Goal: Task Accomplishment & Management: Manage account settings

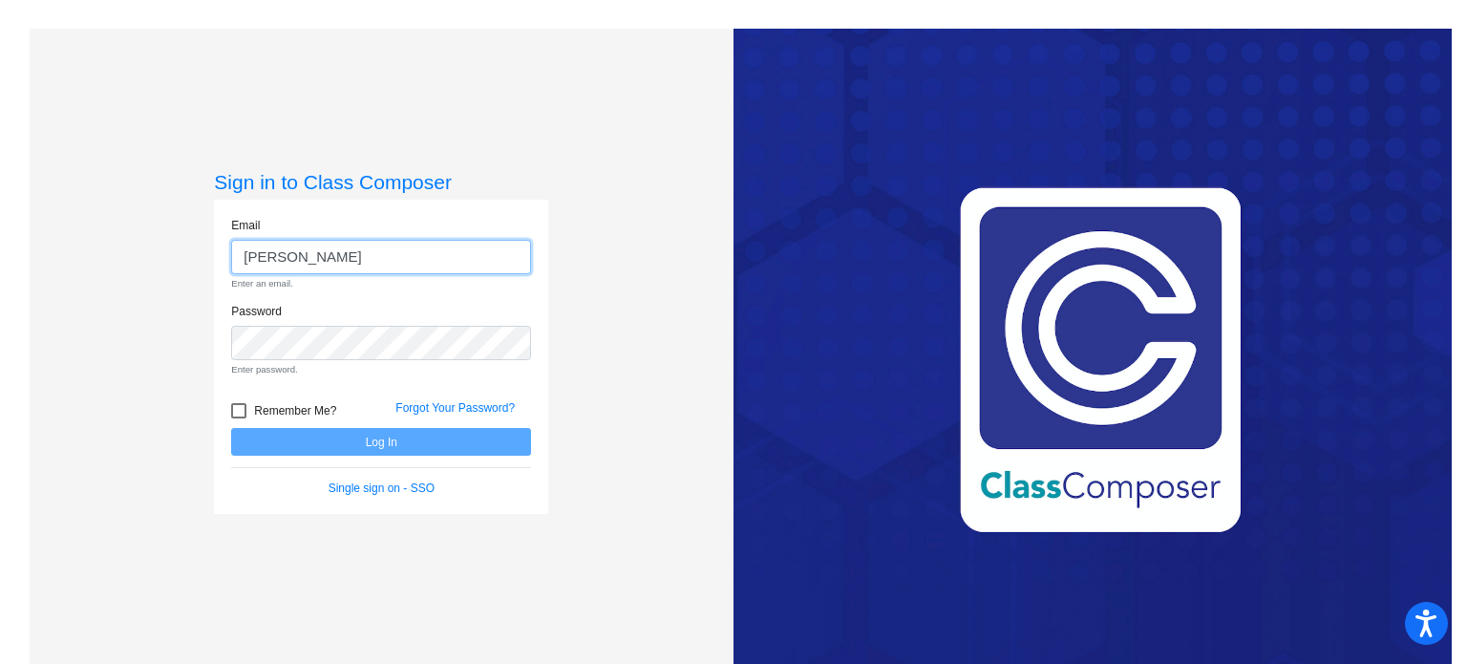
type input "m.simon@komets.k12.mn.us"
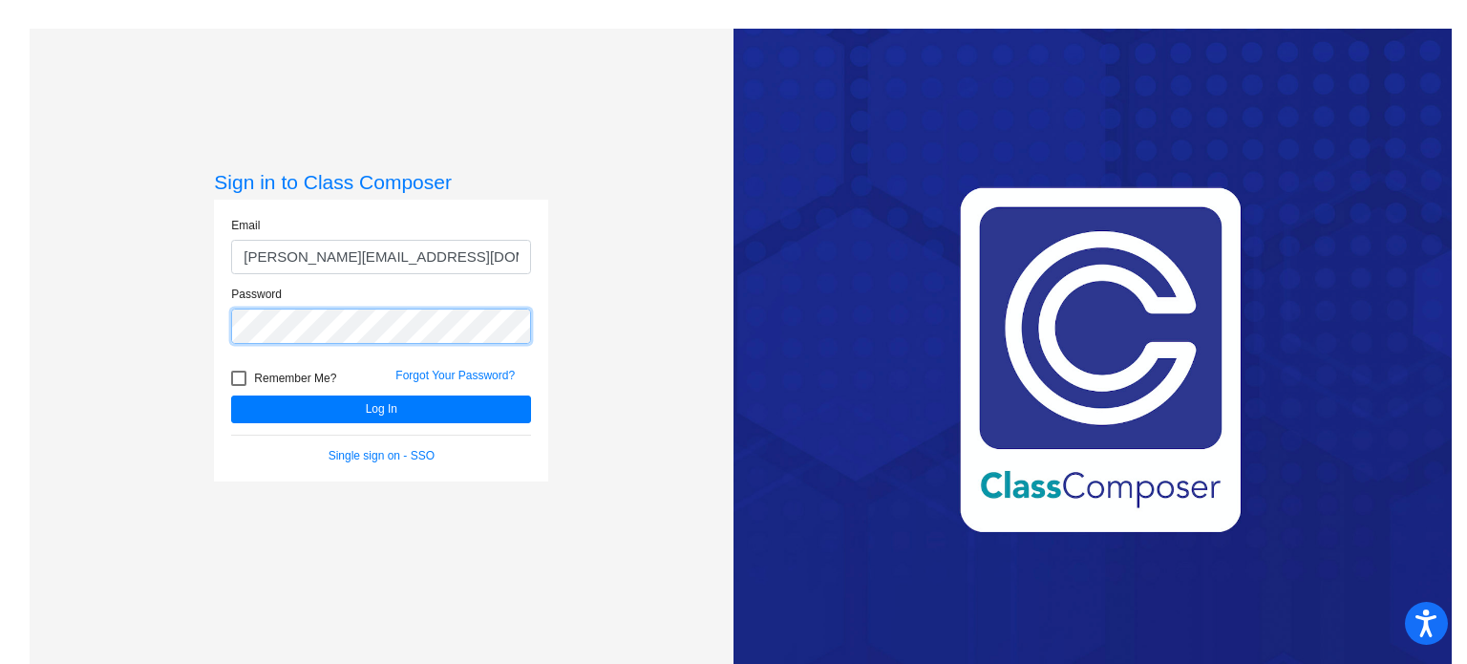
click at [231, 396] on button "Log In" at bounding box center [381, 410] width 300 height 28
click at [398, 459] on link "Single sign on - SSO" at bounding box center [382, 455] width 106 height 13
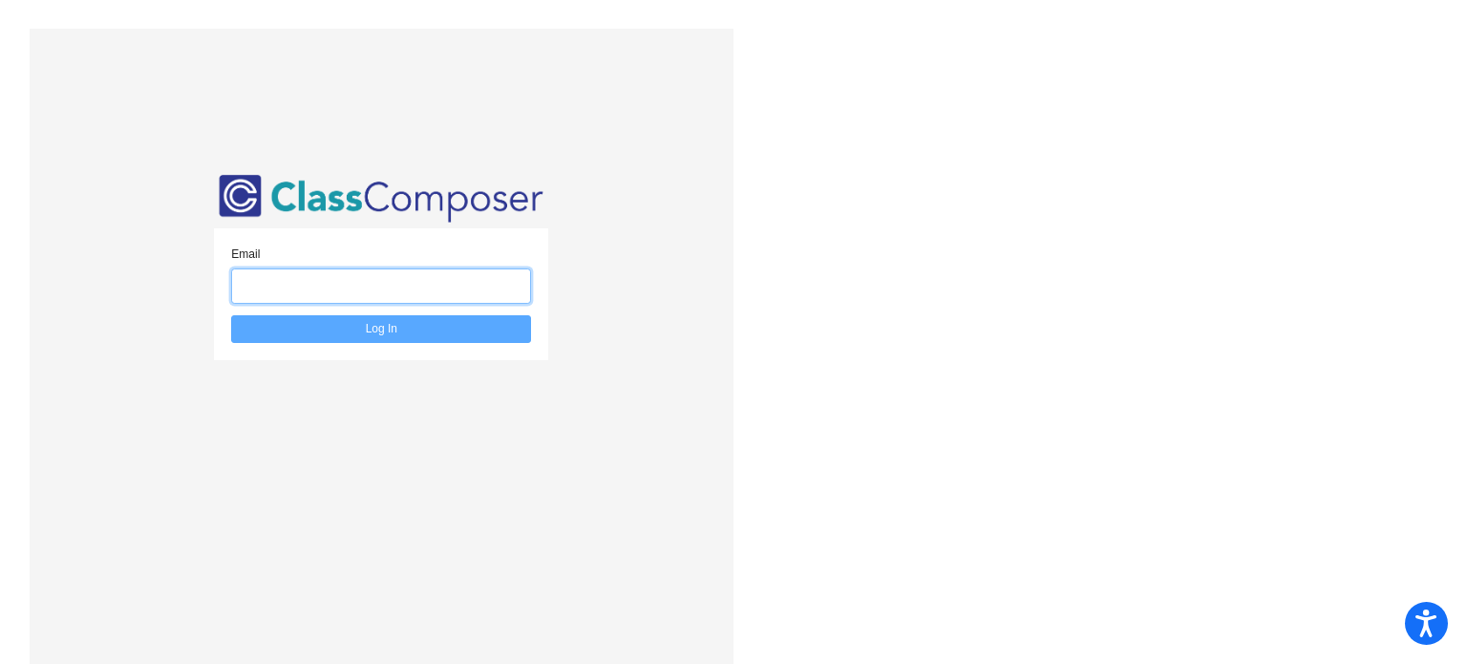
click at [415, 293] on input "email" at bounding box center [381, 285] width 300 height 35
type input "m.simon@komets.k12.mn.us"
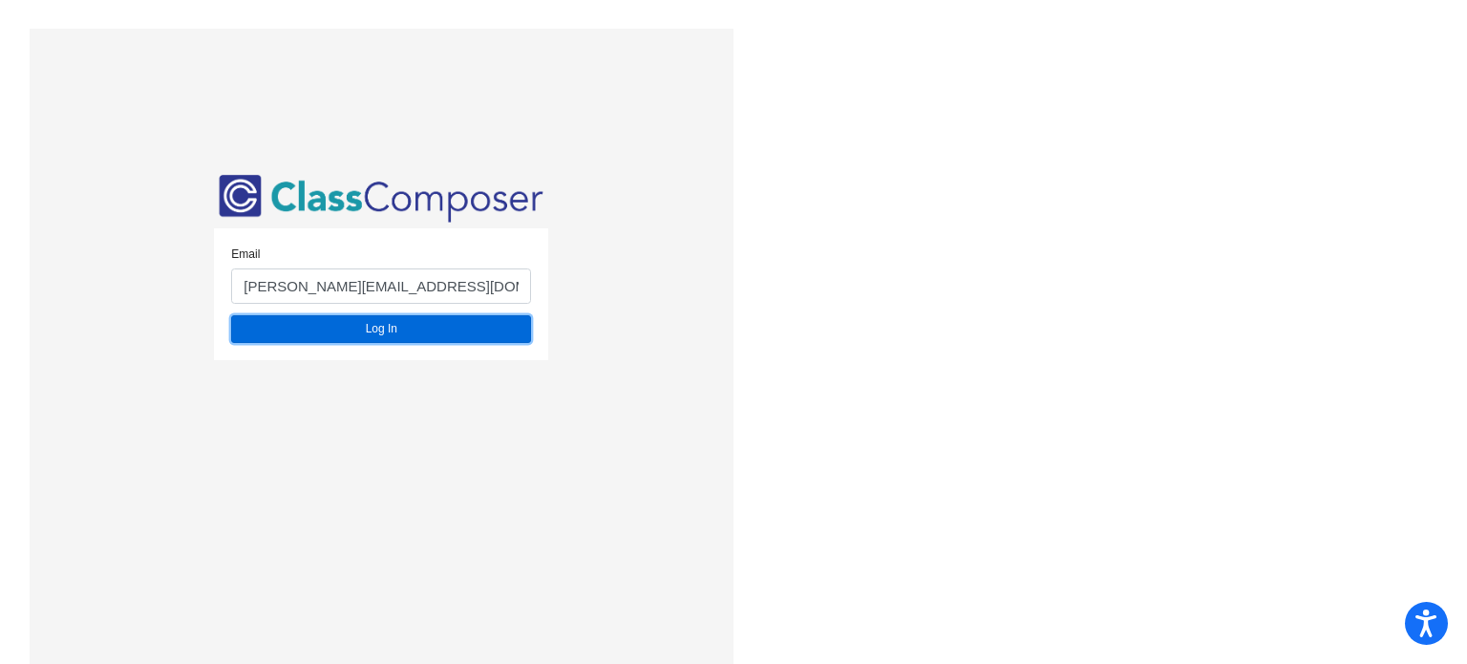
click at [439, 335] on button "Log In" at bounding box center [381, 329] width 300 height 28
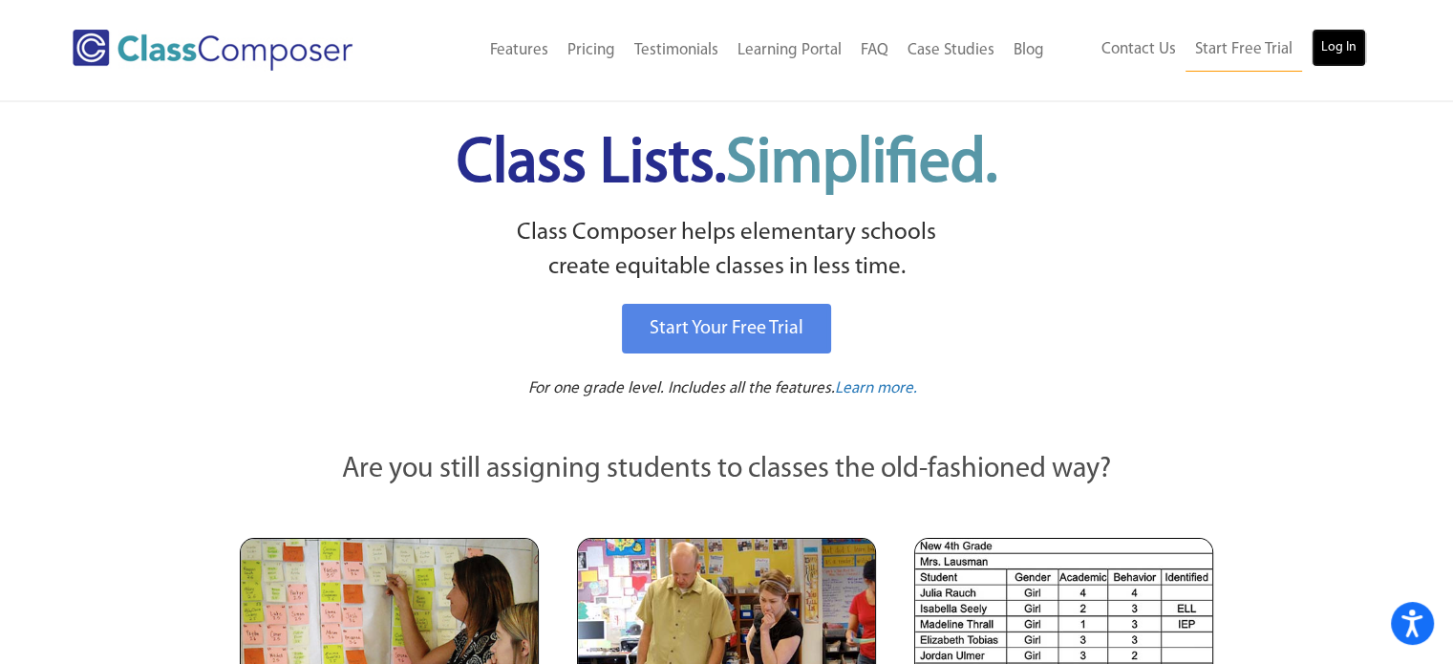
click at [1353, 54] on link "Log In" at bounding box center [1339, 48] width 54 height 38
click at [1338, 46] on link "Log In" at bounding box center [1339, 48] width 54 height 38
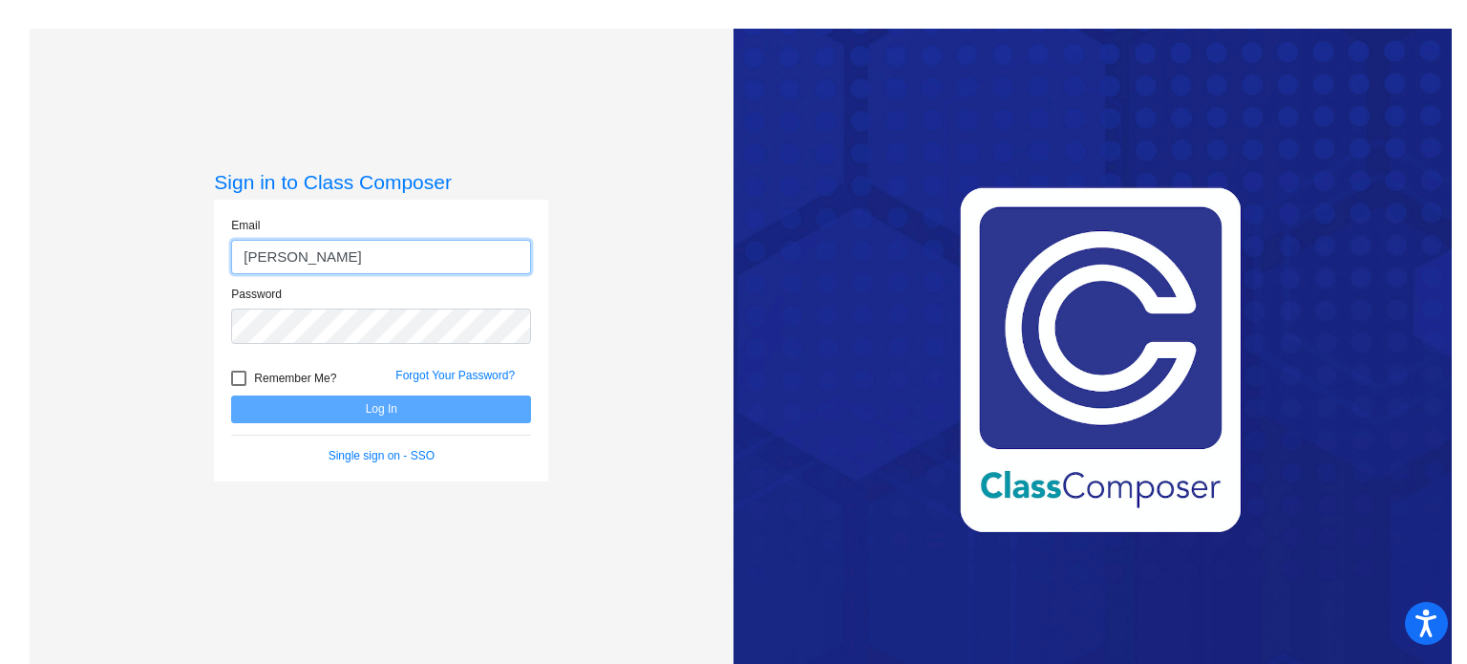
type input "[PERSON_NAME][EMAIL_ADDRESS][DOMAIN_NAME]"
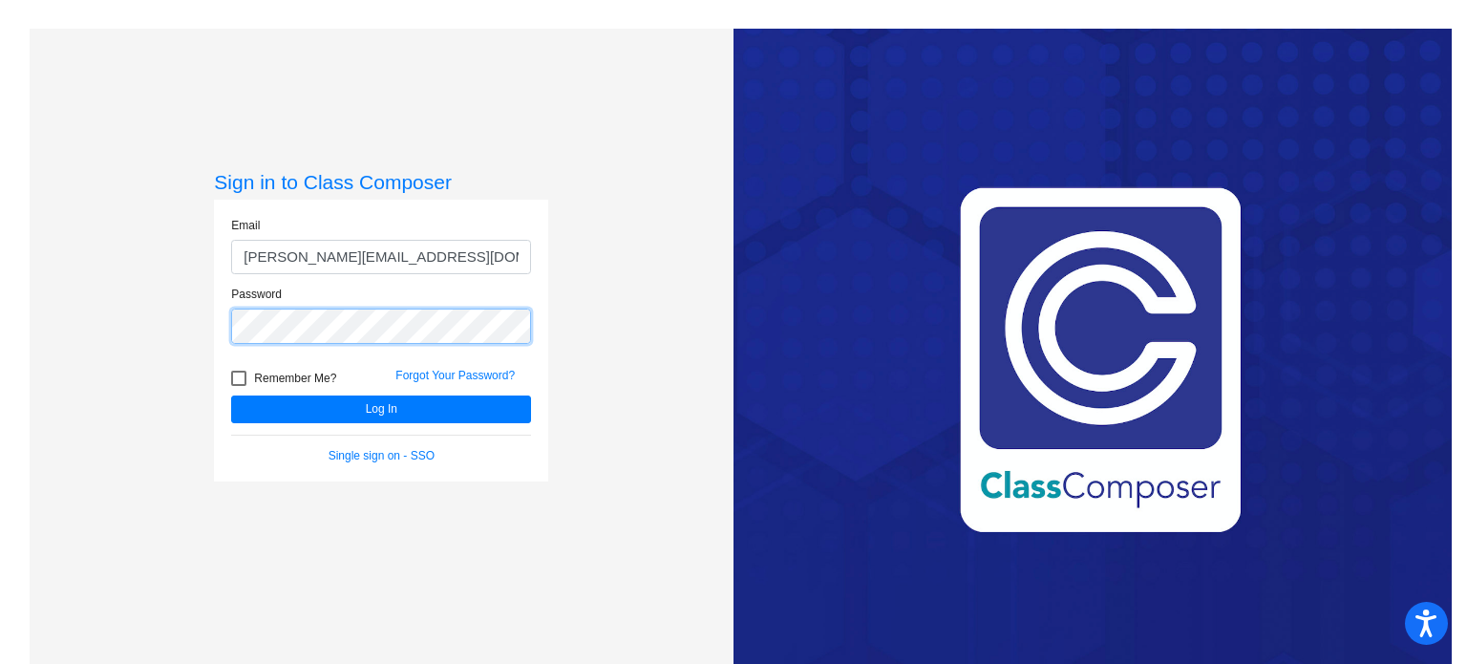
click at [231, 396] on button "Log In" at bounding box center [381, 410] width 300 height 28
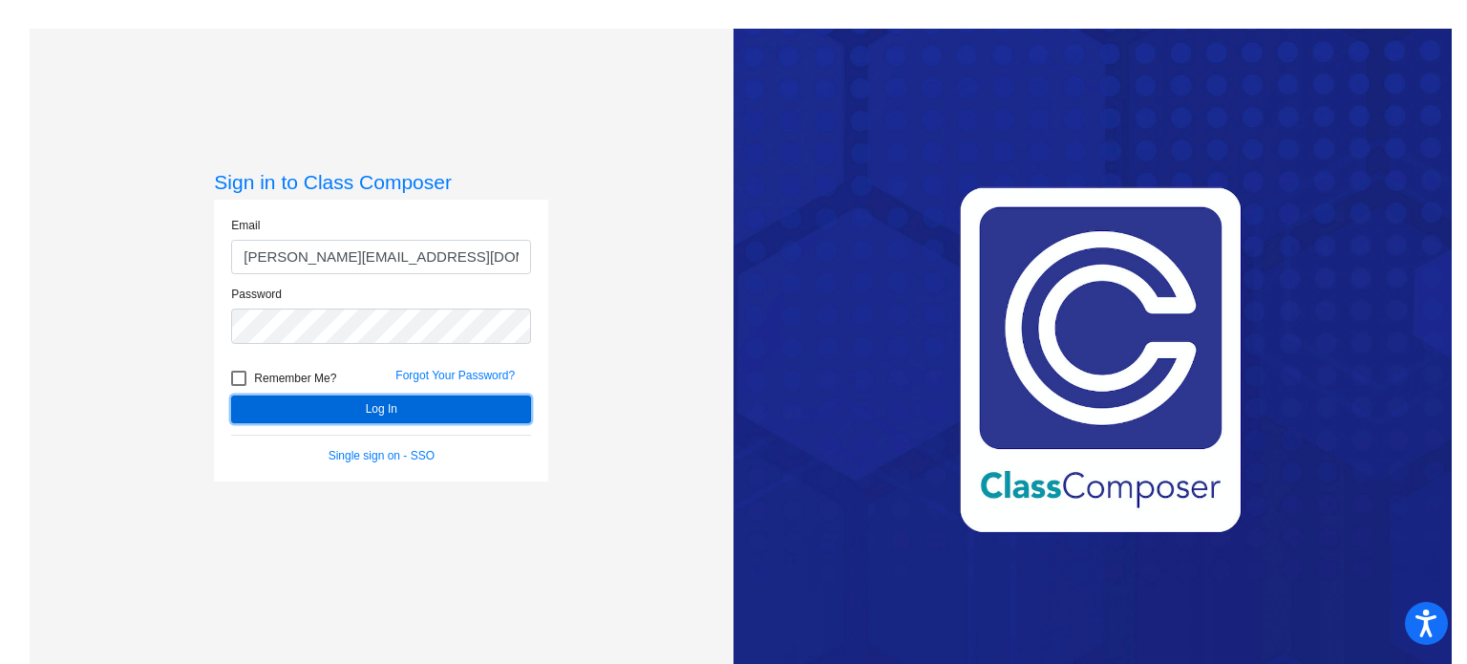
click at [374, 400] on button "Log In" at bounding box center [381, 410] width 300 height 28
click at [344, 417] on button "Log In" at bounding box center [381, 410] width 300 height 28
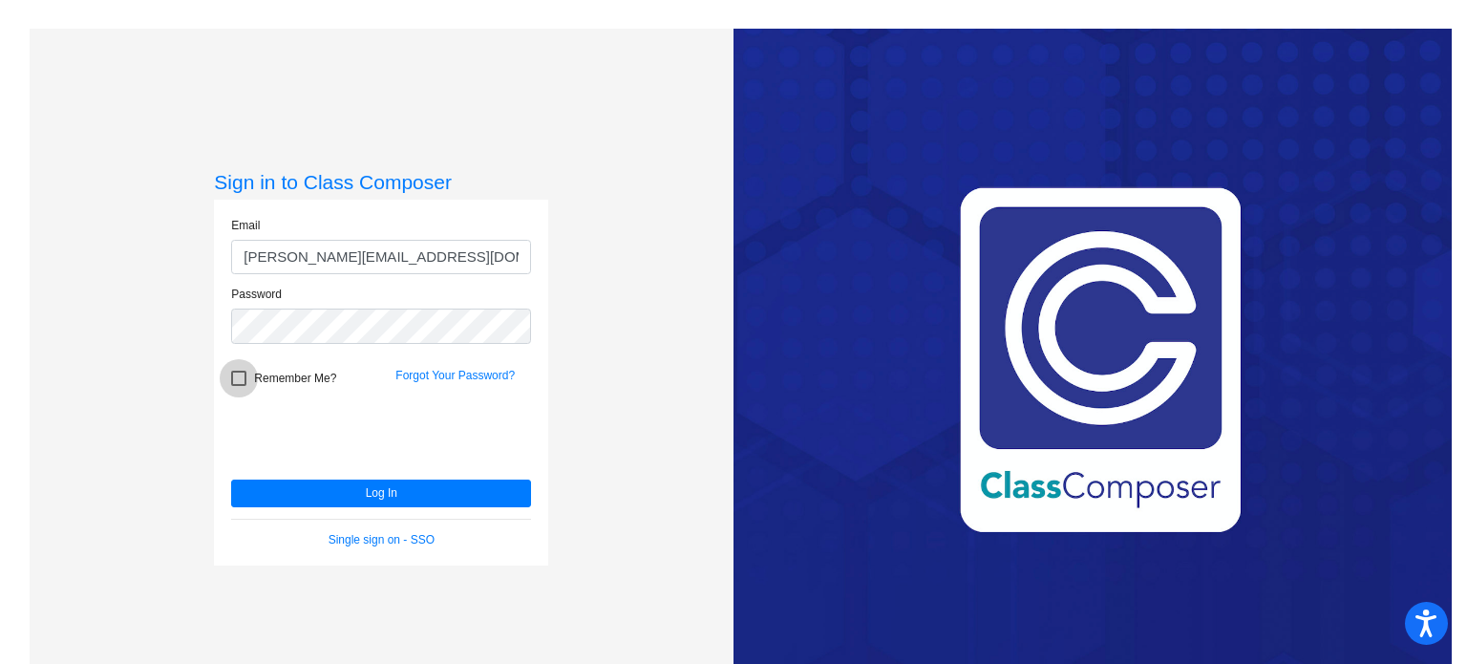
click at [239, 379] on div at bounding box center [238, 378] width 15 height 15
click at [239, 386] on input "Remember Me?" at bounding box center [238, 386] width 1 height 1
checkbox input "true"
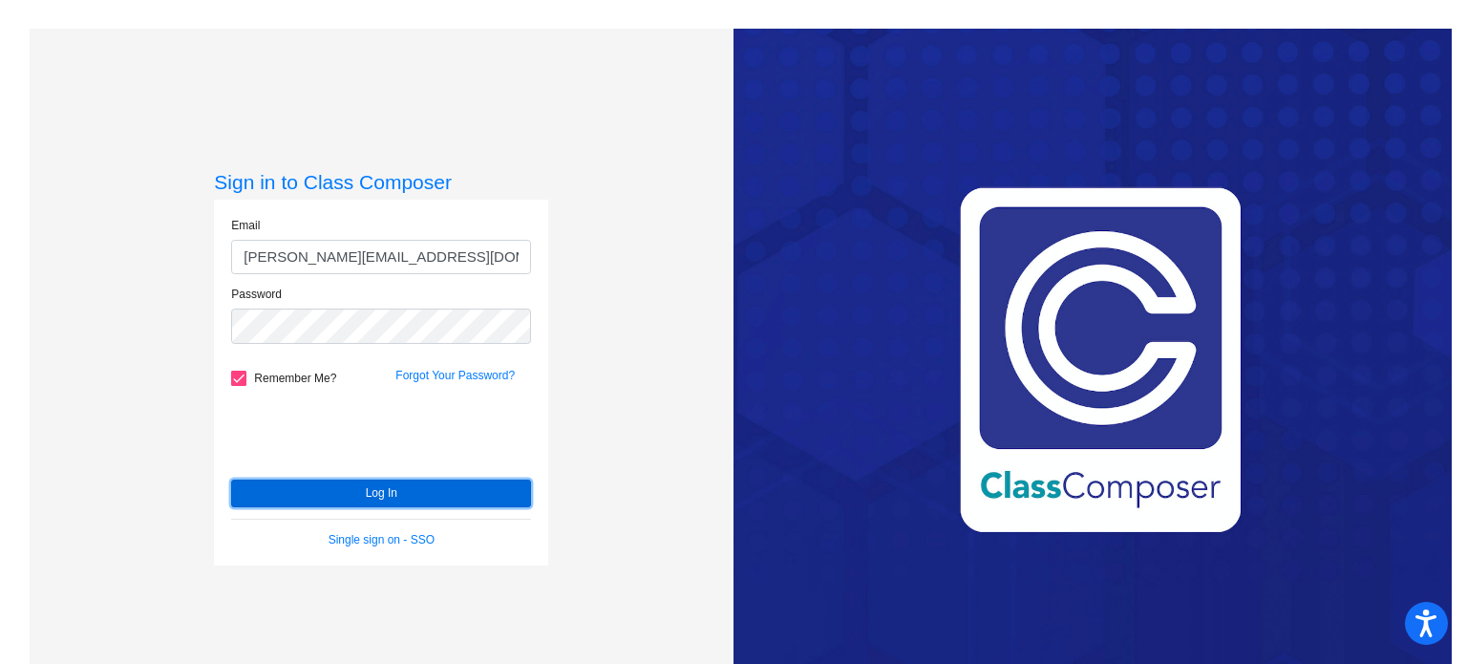
click at [320, 491] on button "Log In" at bounding box center [381, 494] width 300 height 28
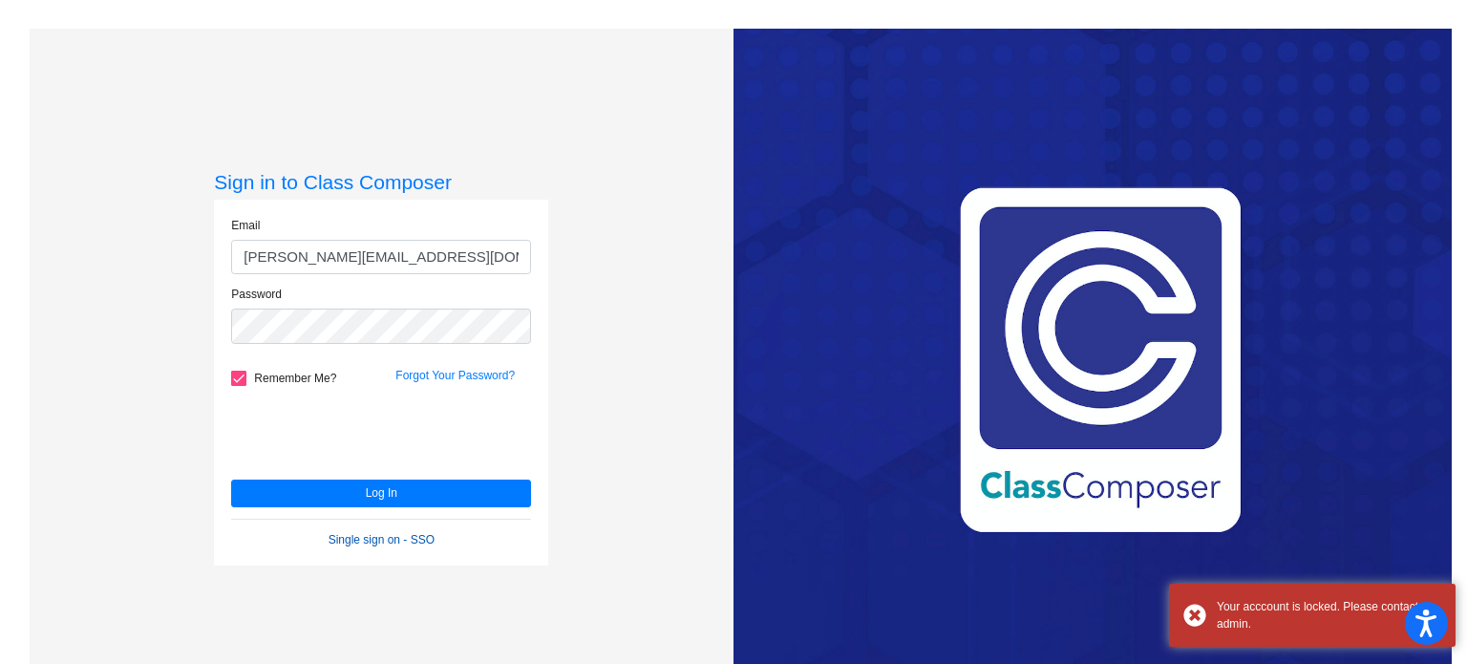
click at [371, 537] on link "Single sign on - SSO" at bounding box center [382, 539] width 106 height 13
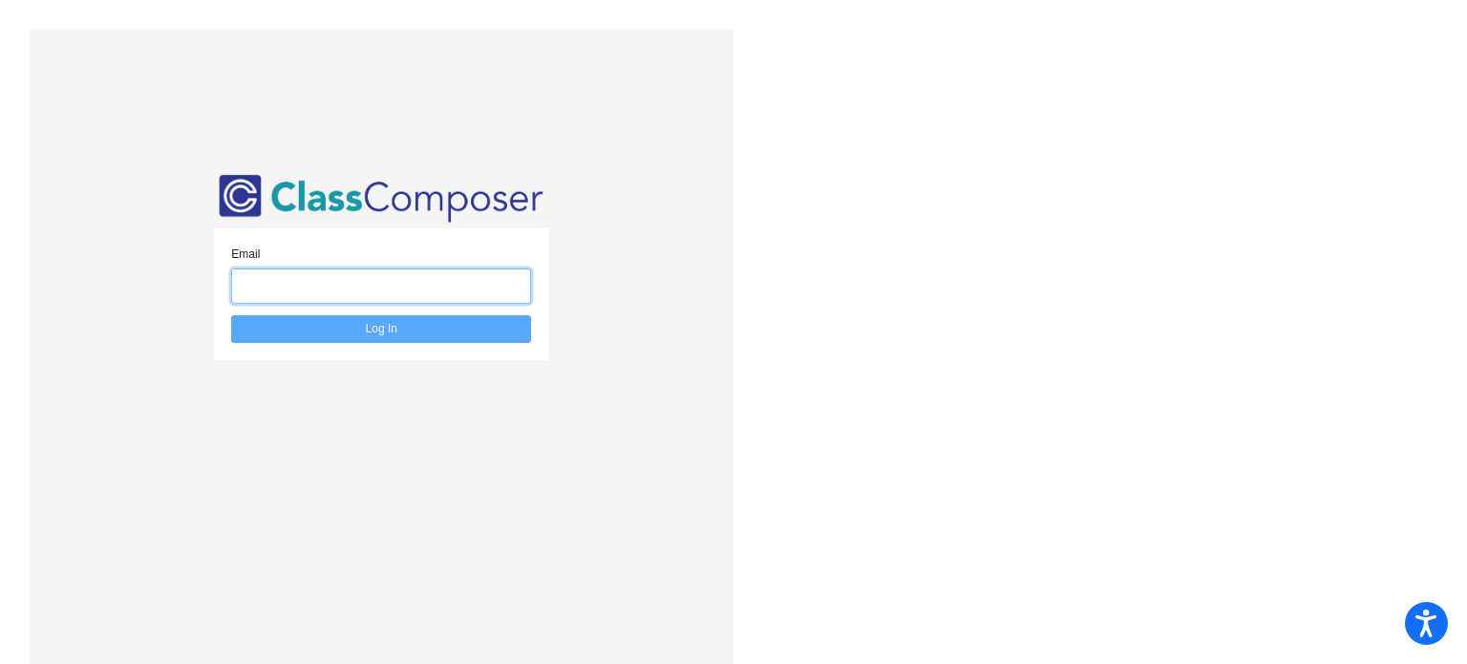
click at [390, 276] on input "email" at bounding box center [381, 285] width 300 height 35
type input "[PERSON_NAME][EMAIL_ADDRESS][DOMAIN_NAME]"
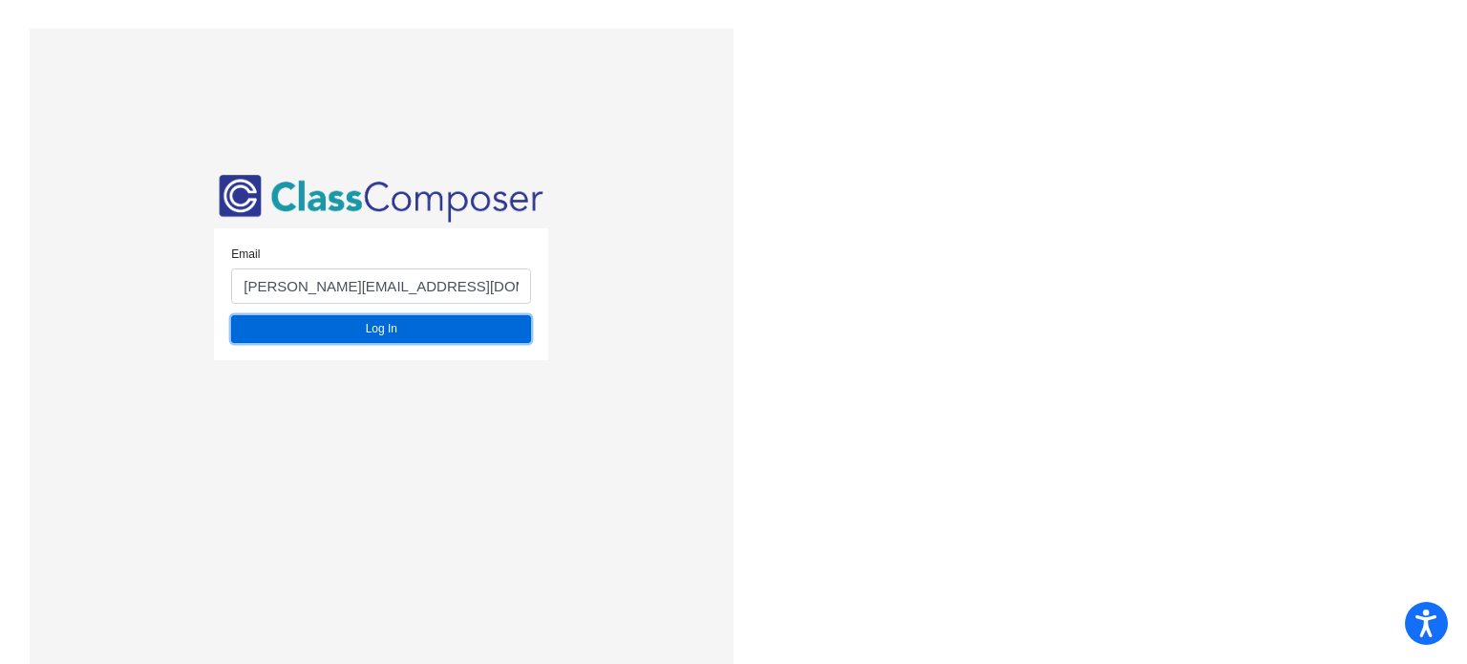
click at [413, 336] on button "Log In" at bounding box center [381, 329] width 300 height 28
click at [372, 337] on button "Log In" at bounding box center [381, 329] width 300 height 28
